Goal: Obtain resource: Obtain resource

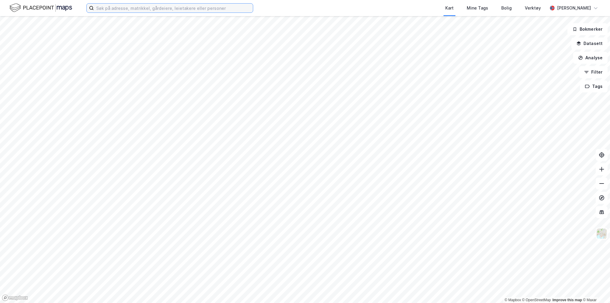
click at [189, 6] on input at bounding box center [173, 8] width 159 height 9
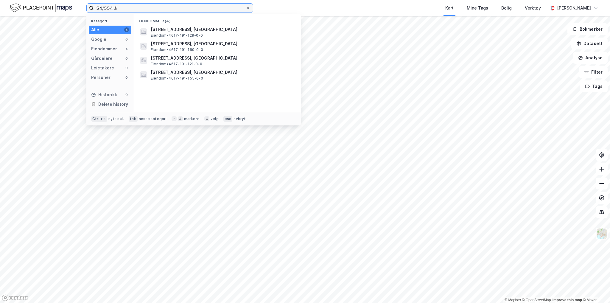
drag, startPoint x: 101, startPoint y: 7, endPoint x: 103, endPoint y: 3, distance: 4.0
click at [102, 5] on input "54/554 å" at bounding box center [170, 8] width 152 height 9
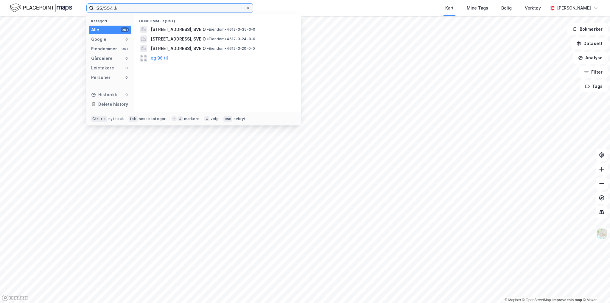
drag, startPoint x: 117, startPoint y: 7, endPoint x: 65, endPoint y: 7, distance: 51.8
click at [66, 7] on div "55/554 å Kategori Alle 99+ Google 0 Eiendommer 99+ Gårdeiere 0 Leietakere 0 Per…" at bounding box center [305, 8] width 610 height 16
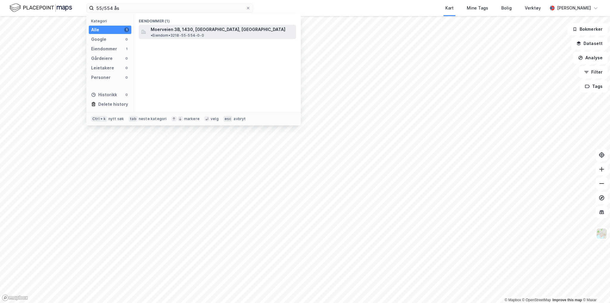
click at [171, 25] on div "Moerveien 3B, 1430, [GEOGRAPHIC_DATA], [GEOGRAPHIC_DATA] • Eiendom • 3218-55-55…" at bounding box center [217, 32] width 157 height 14
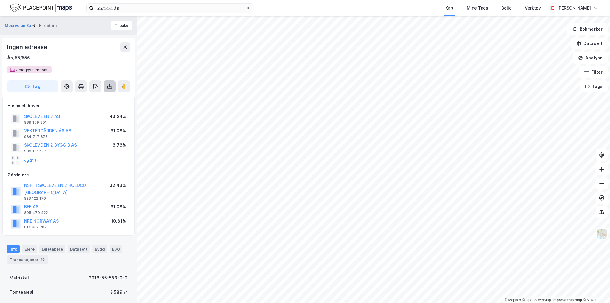
click at [107, 90] on button at bounding box center [110, 86] width 12 height 12
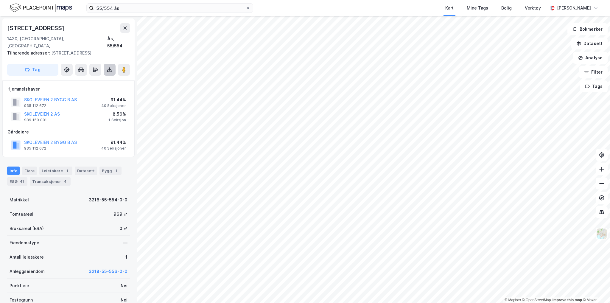
click at [112, 67] on icon at bounding box center [110, 70] width 6 height 6
click at [96, 79] on div "Last ned grunnbok" at bounding box center [80, 81] width 35 height 5
click at [107, 67] on icon at bounding box center [110, 70] width 6 height 6
click at [71, 79] on div "Last ned grunnbok" at bounding box center [80, 81] width 35 height 5
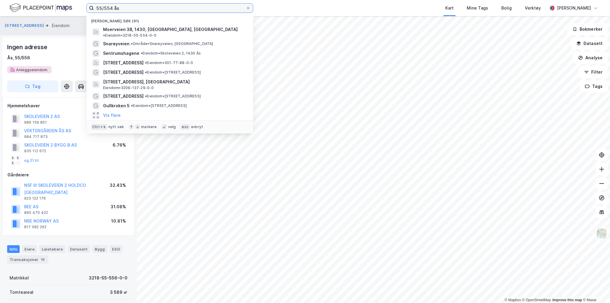
click at [223, 8] on input "55/554 ås" at bounding box center [170, 8] width 152 height 9
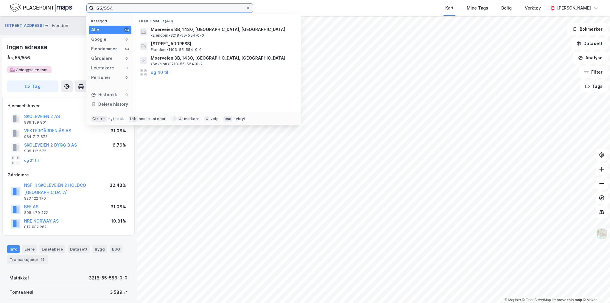
type input "55/554"
click at [342, 5] on div "Kart Mine Tags Bolig Verktøy" at bounding box center [415, 8] width 266 height 16
